Goal: Complete application form

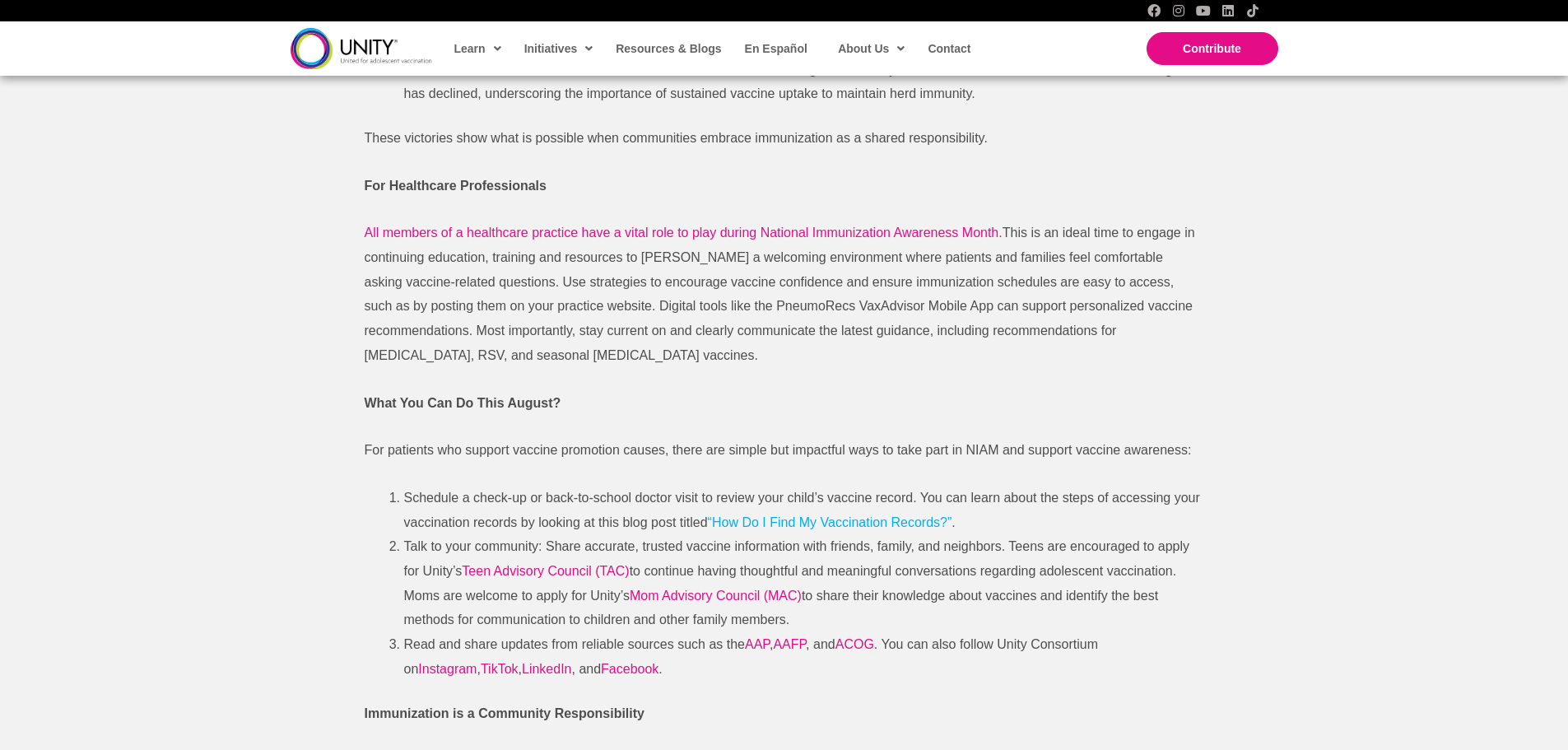
scroll to position [2141, 0]
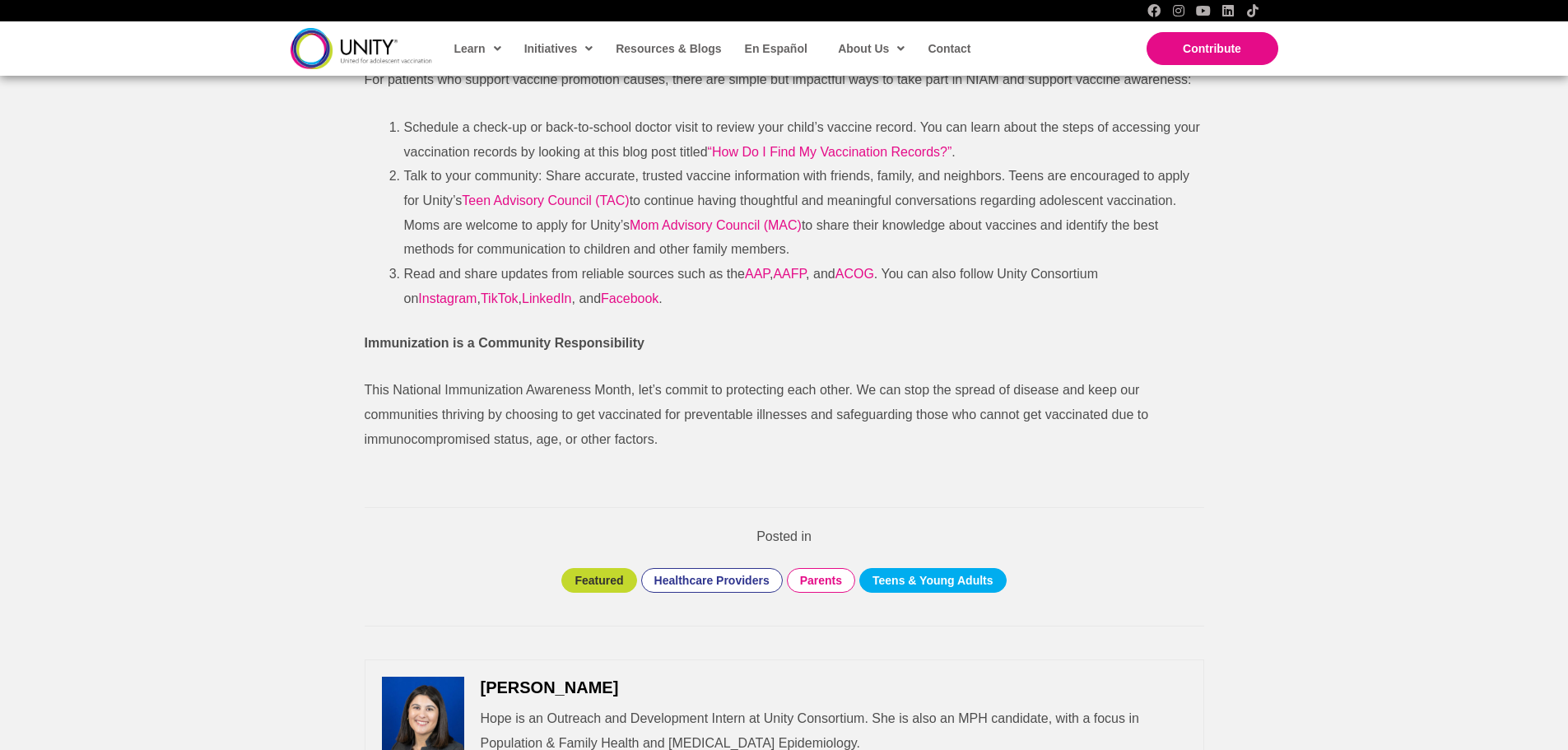
click at [953, 581] on link "Teens & Young Adults" at bounding box center [933, 581] width 121 height 15
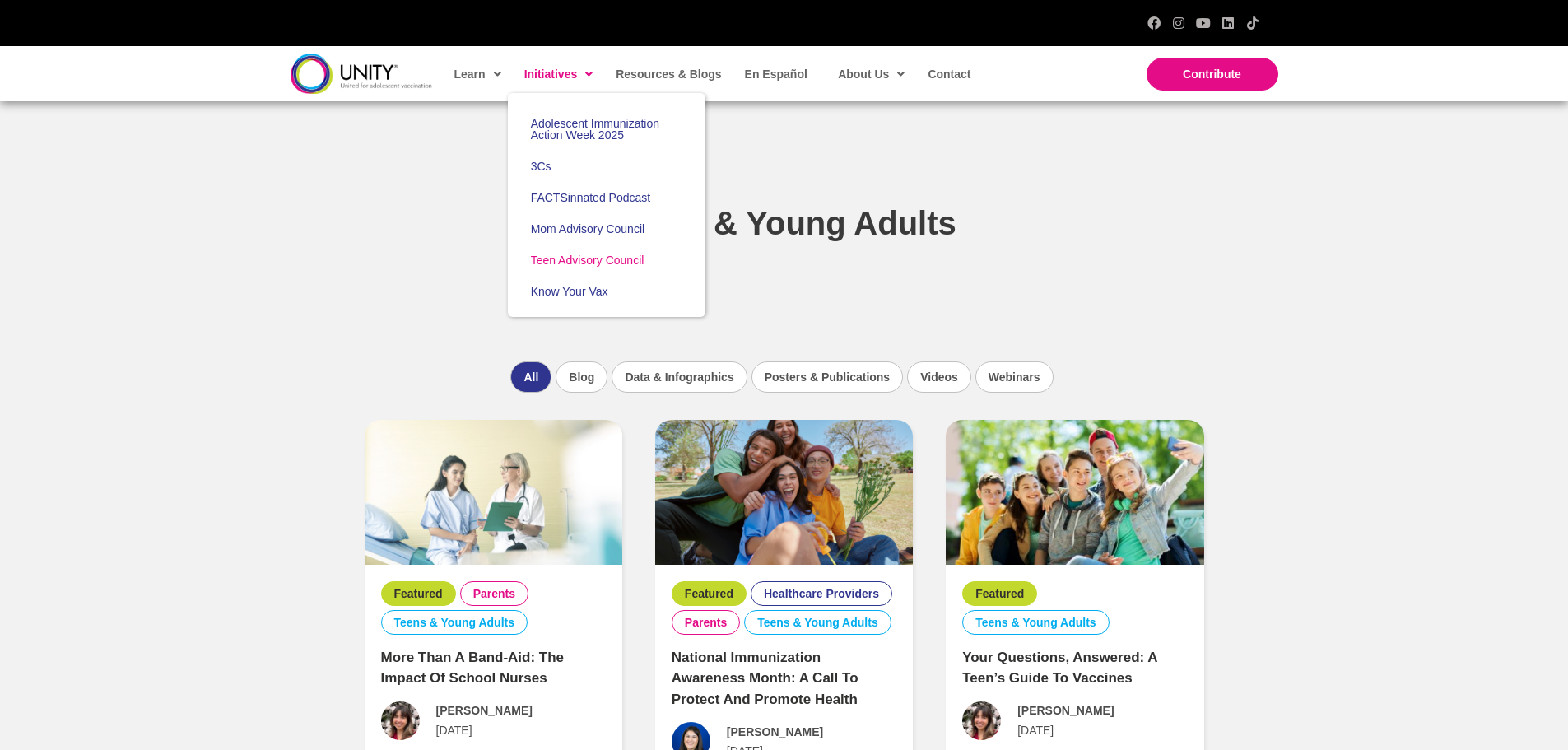
click at [572, 255] on span "Teen Advisory Council" at bounding box center [587, 261] width 114 height 13
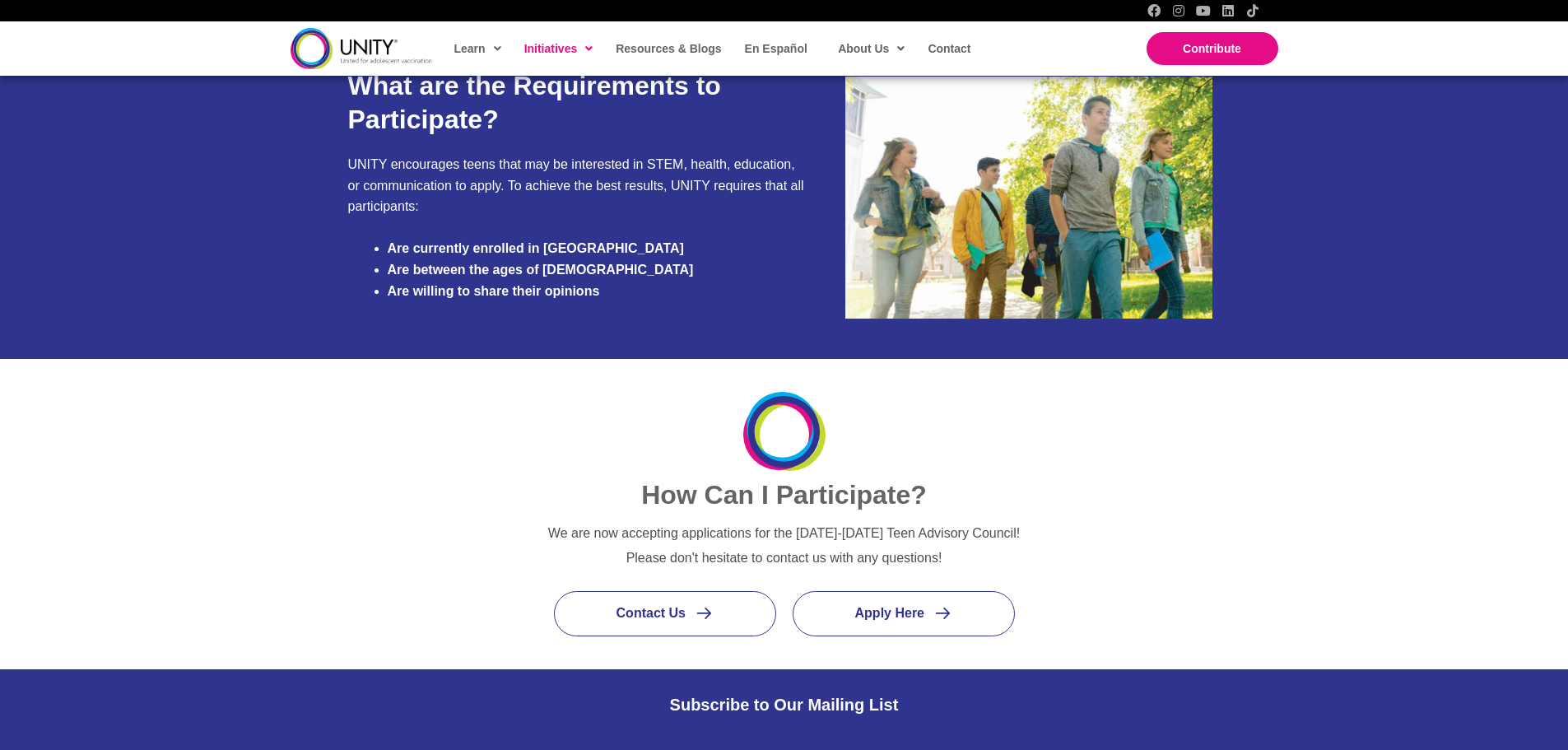
scroll to position [1811, 0]
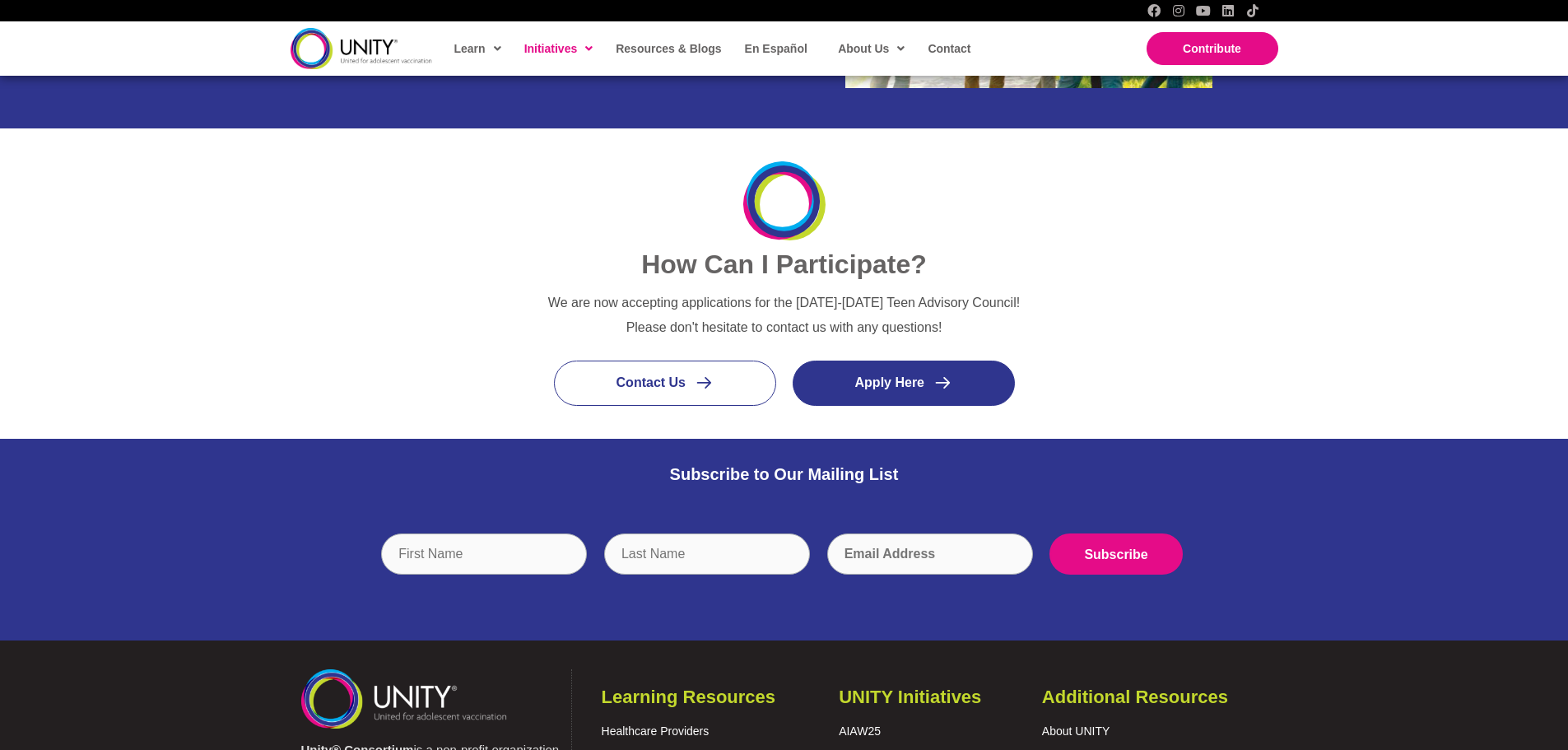
click at [933, 400] on link "Apply Here" at bounding box center [904, 383] width 222 height 45
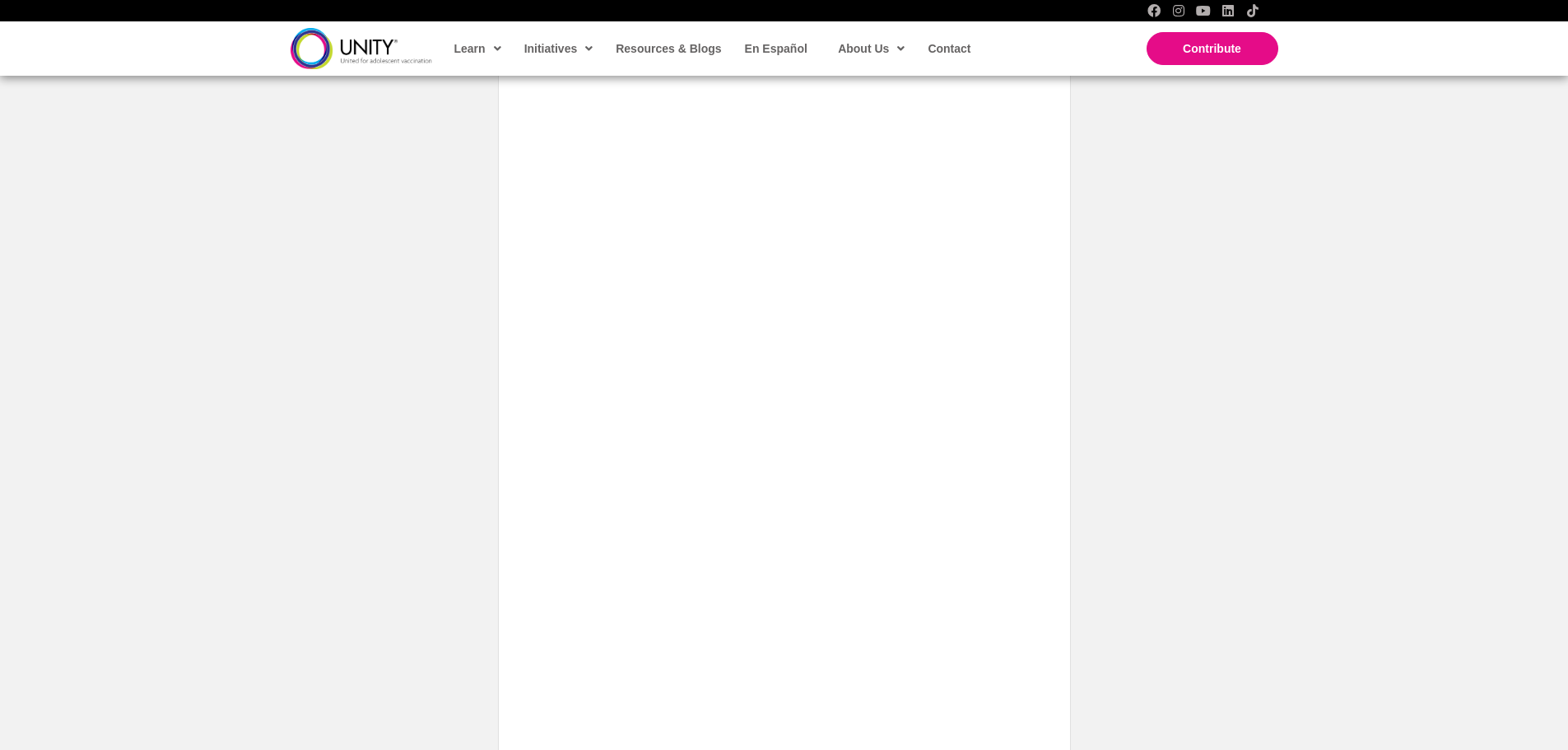
scroll to position [1647, 0]
